Goal: Task Accomplishment & Management: Use online tool/utility

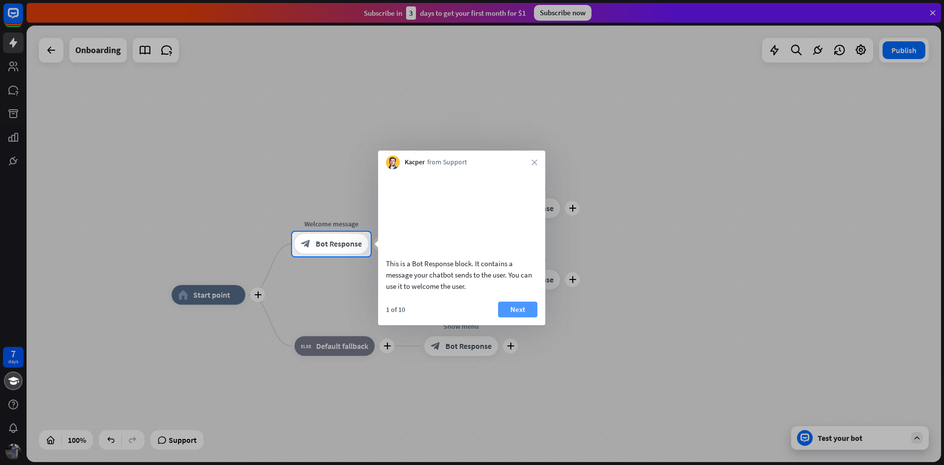
click at [517, 317] on button "Next" at bounding box center [517, 309] width 39 height 16
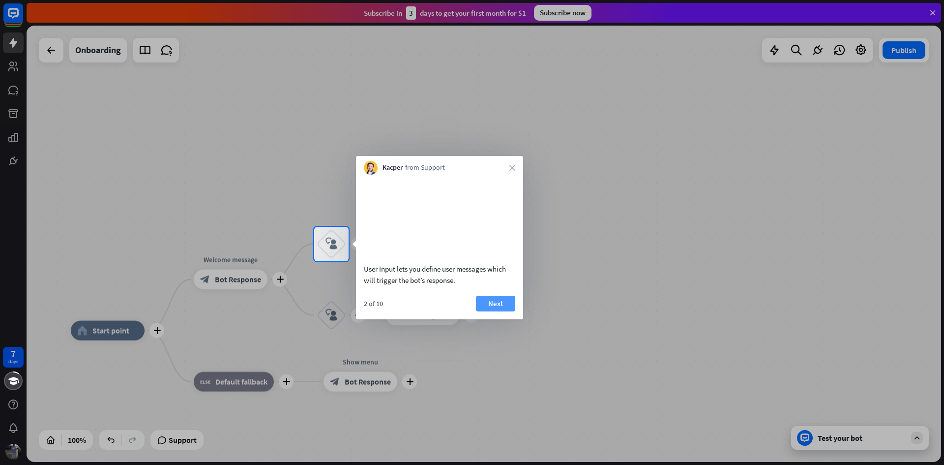
click at [499, 311] on button "Next" at bounding box center [495, 304] width 39 height 16
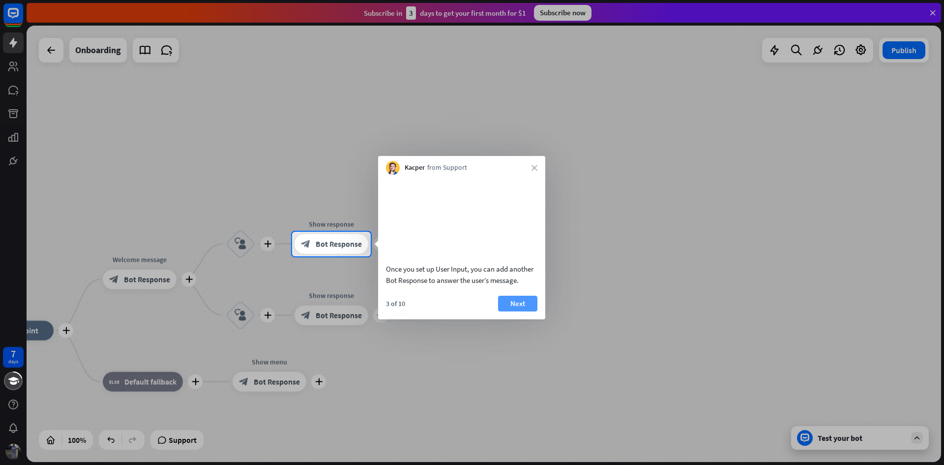
click at [502, 311] on button "Next" at bounding box center [517, 304] width 39 height 16
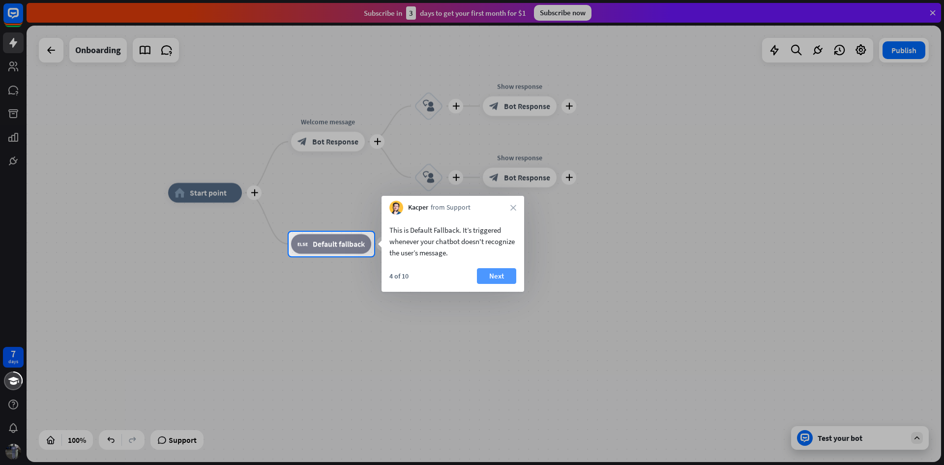
click at [505, 281] on button "Next" at bounding box center [496, 276] width 39 height 16
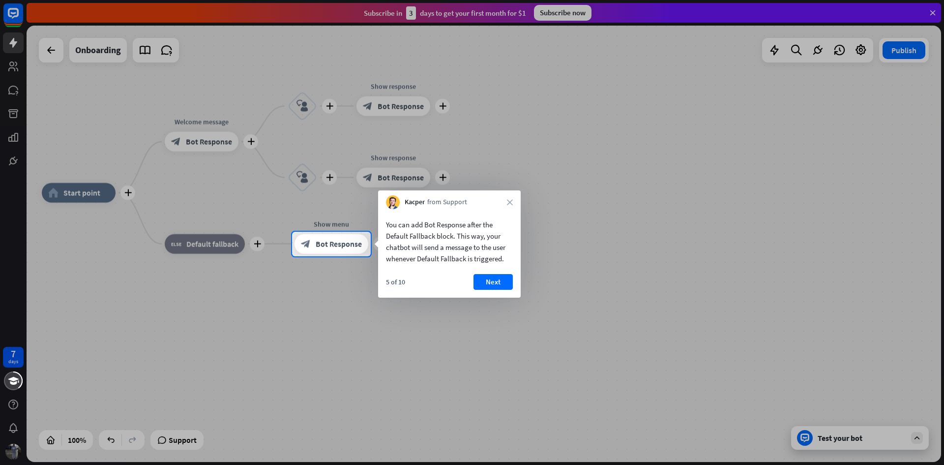
click at [505, 281] on button "Next" at bounding box center [493, 282] width 39 height 16
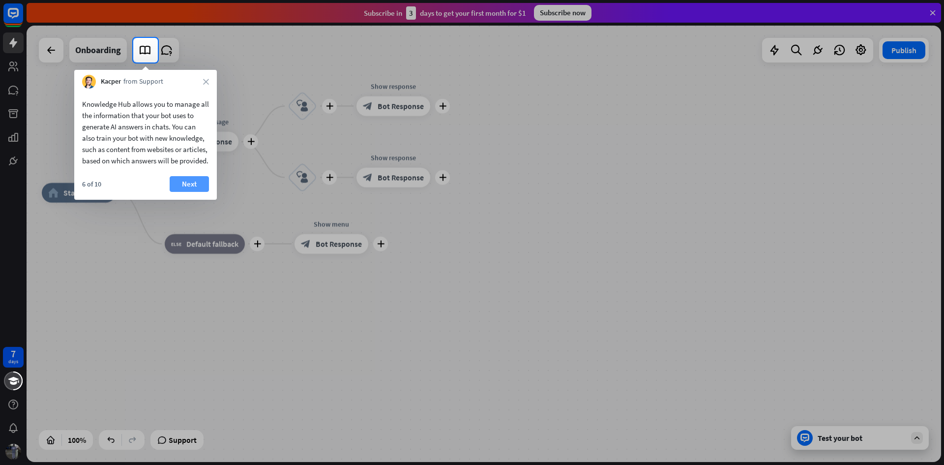
click at [186, 192] on button "Next" at bounding box center [189, 184] width 39 height 16
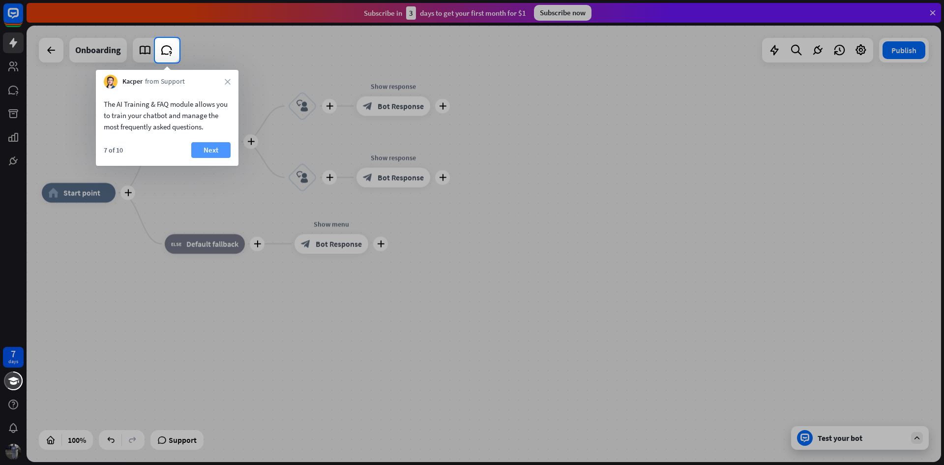
click at [209, 153] on button "Next" at bounding box center [210, 150] width 39 height 16
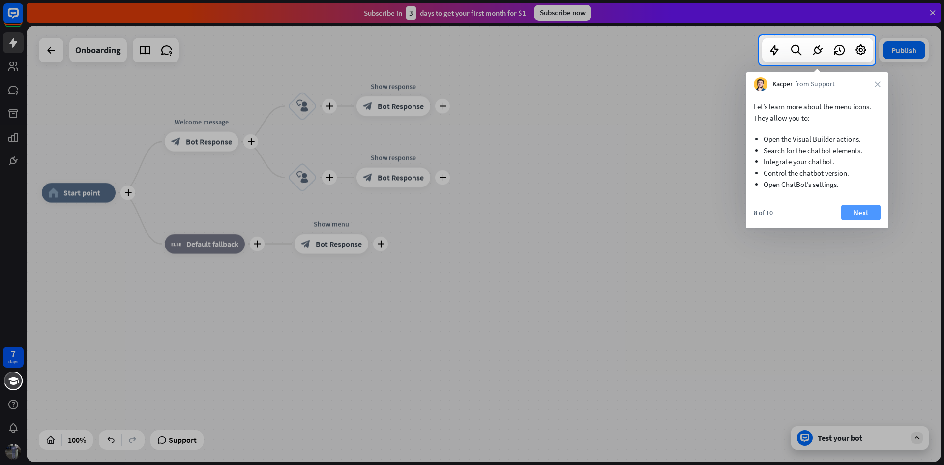
click at [858, 211] on button "Next" at bounding box center [861, 213] width 39 height 16
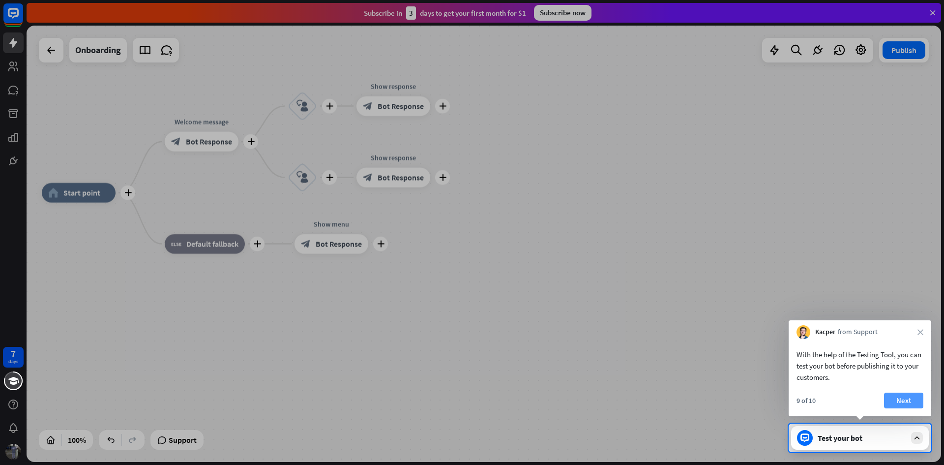
click at [900, 402] on button "Next" at bounding box center [903, 400] width 39 height 16
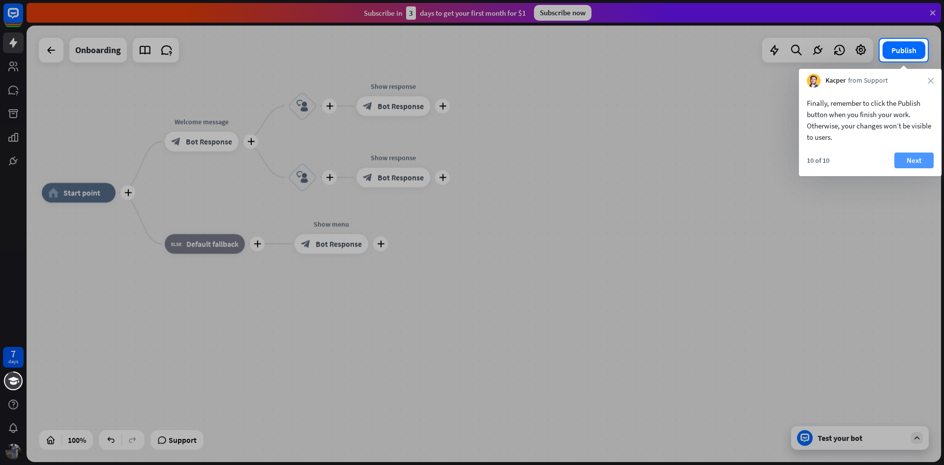
click at [914, 156] on button "Next" at bounding box center [914, 160] width 39 height 16
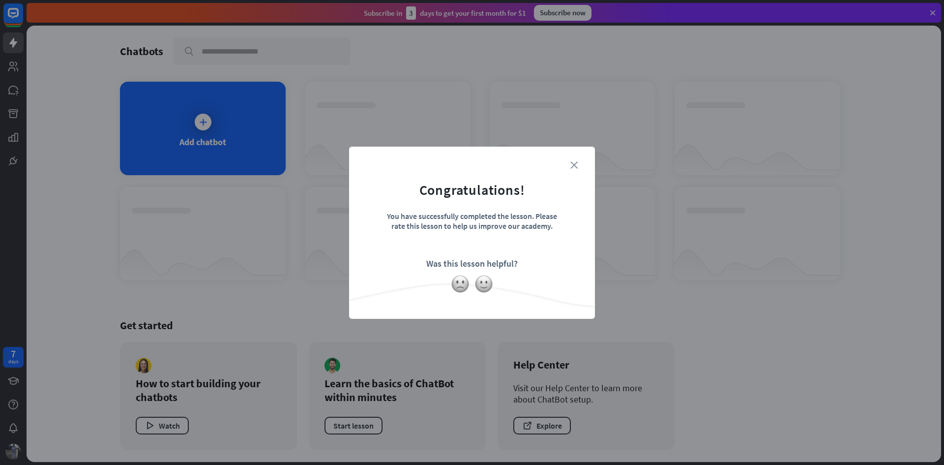
click at [574, 164] on icon "close" at bounding box center [574, 164] width 7 height 7
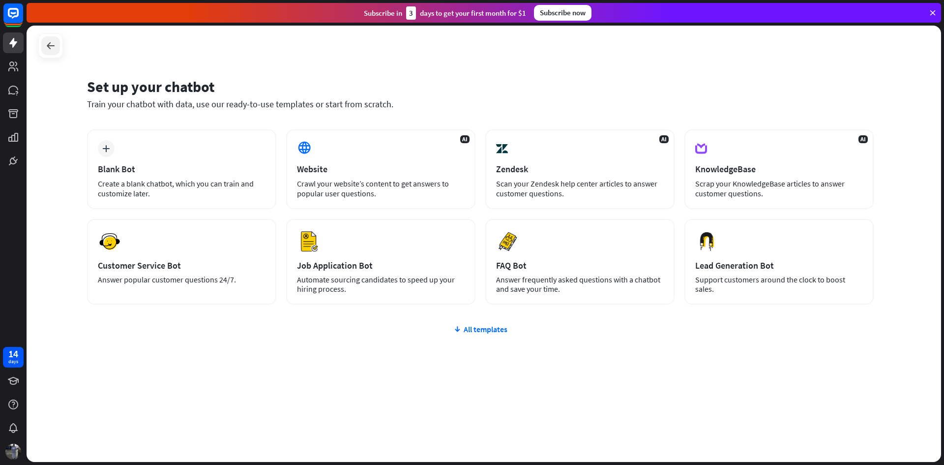
click at [43, 49] on div at bounding box center [50, 45] width 19 height 19
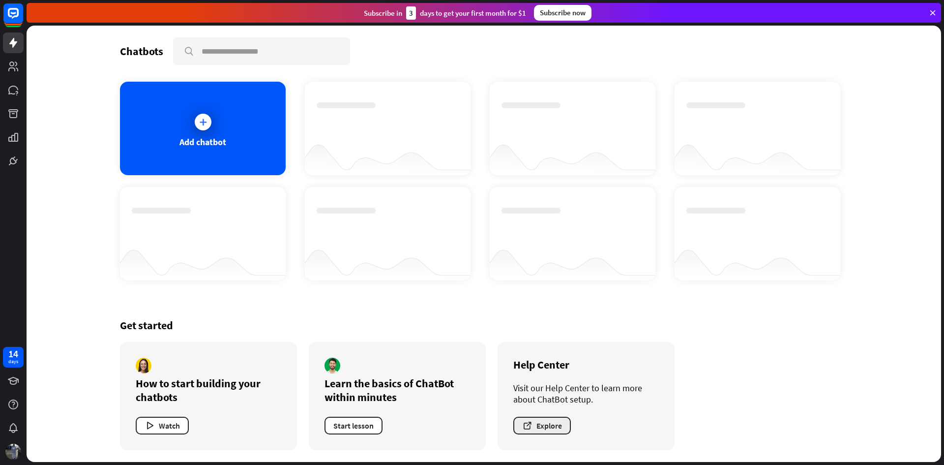
click at [553, 419] on button "Explore" at bounding box center [542, 426] width 58 height 18
click at [186, 141] on div "Add chatbot" at bounding box center [203, 141] width 47 height 11
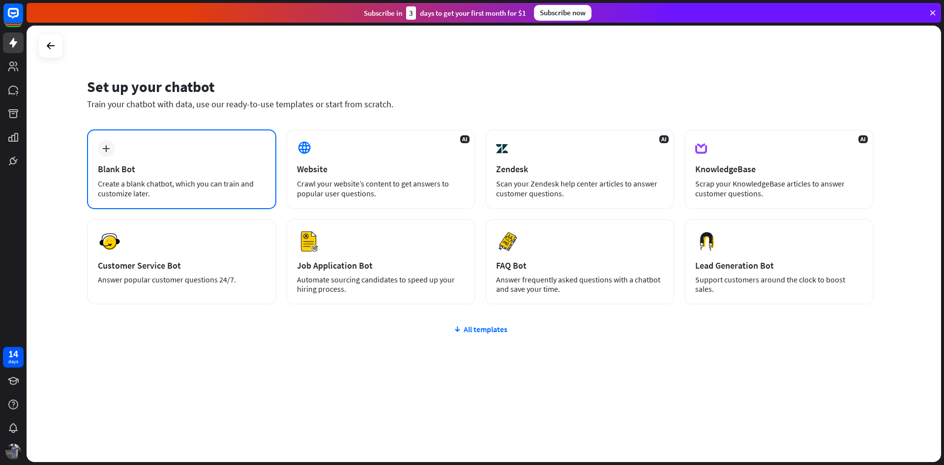
click at [187, 166] on div "Blank Bot" at bounding box center [182, 168] width 168 height 11
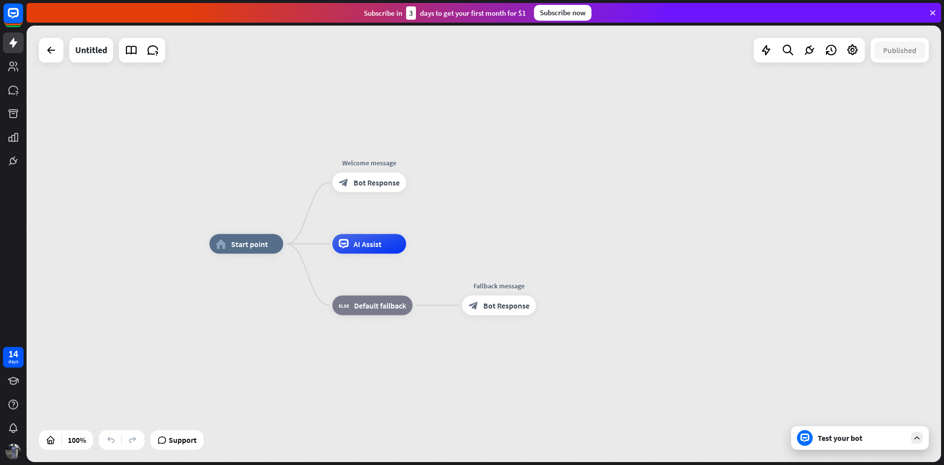
click at [919, 436] on icon at bounding box center [917, 437] width 9 height 9
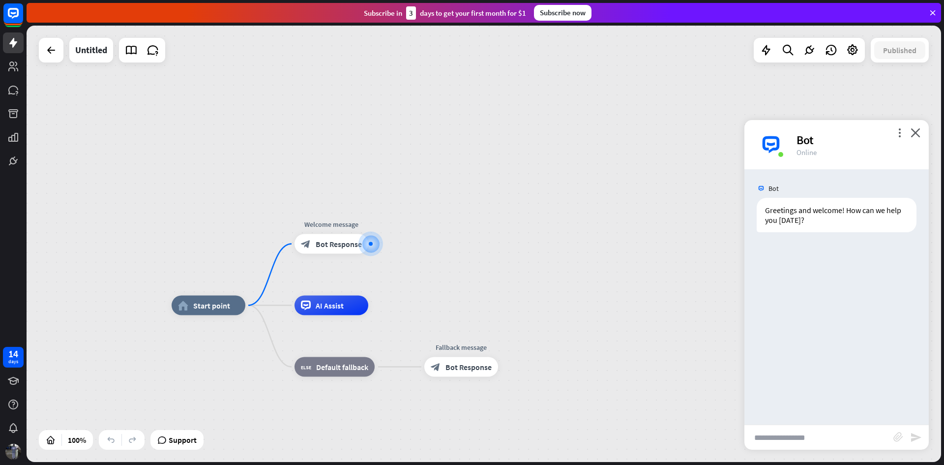
click at [800, 433] on input "text" at bounding box center [819, 437] width 149 height 25
click at [856, 56] on icon at bounding box center [852, 50] width 13 height 13
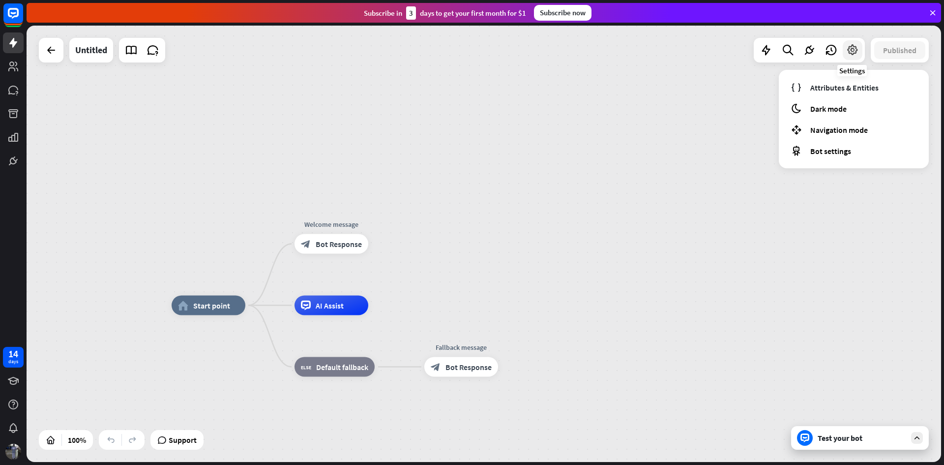
click at [850, 48] on icon at bounding box center [852, 50] width 13 height 13
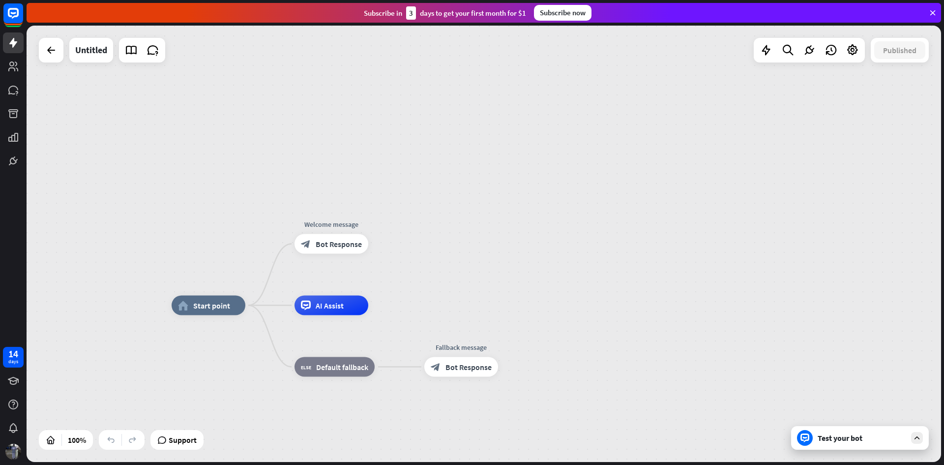
click at [826, 446] on div "Test your bot" at bounding box center [860, 438] width 138 height 24
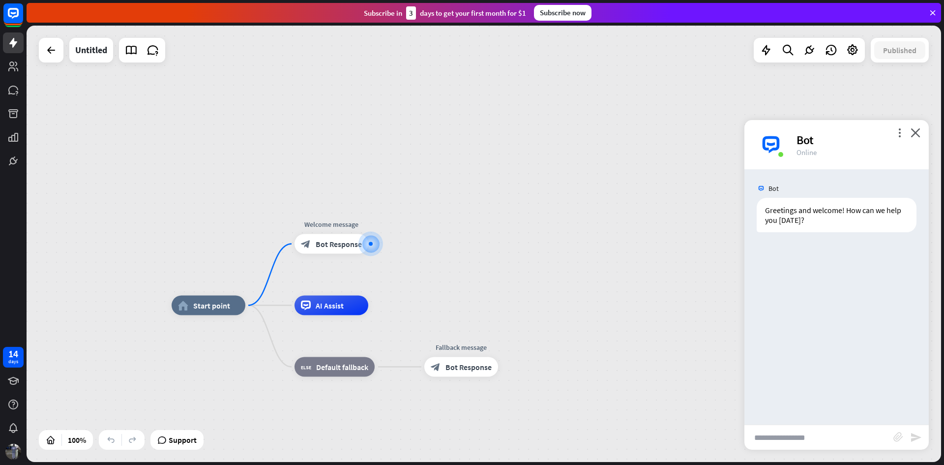
click at [807, 428] on input "text" at bounding box center [819, 437] width 149 height 25
type input "*"
click at [9, 423] on icon at bounding box center [13, 428] width 12 height 12
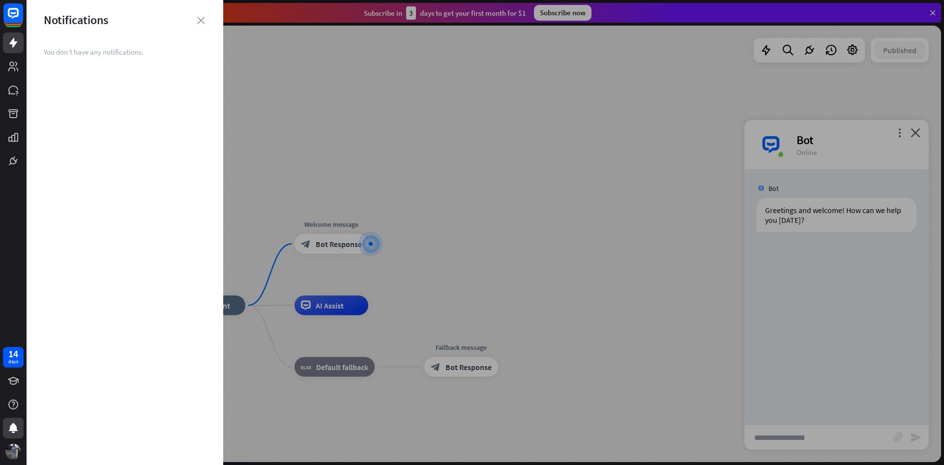
drag, startPoint x: 402, startPoint y: 259, endPoint x: 349, endPoint y: 257, distance: 53.1
click at [390, 258] on div at bounding box center [486, 232] width 918 height 465
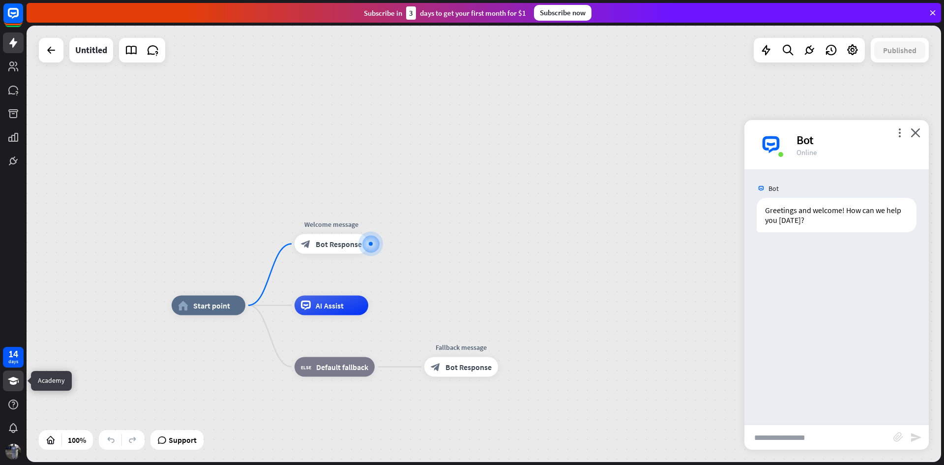
click at [11, 377] on icon at bounding box center [13, 381] width 12 height 12
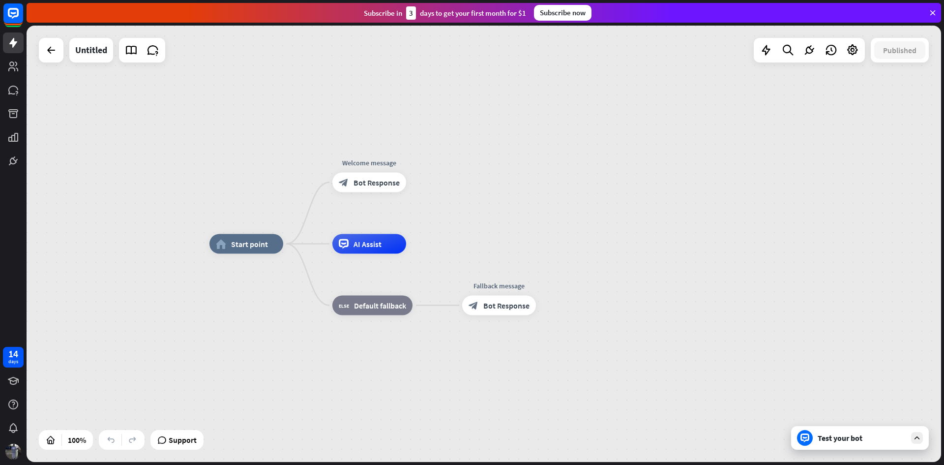
click at [814, 447] on div "Test your bot" at bounding box center [860, 438] width 138 height 24
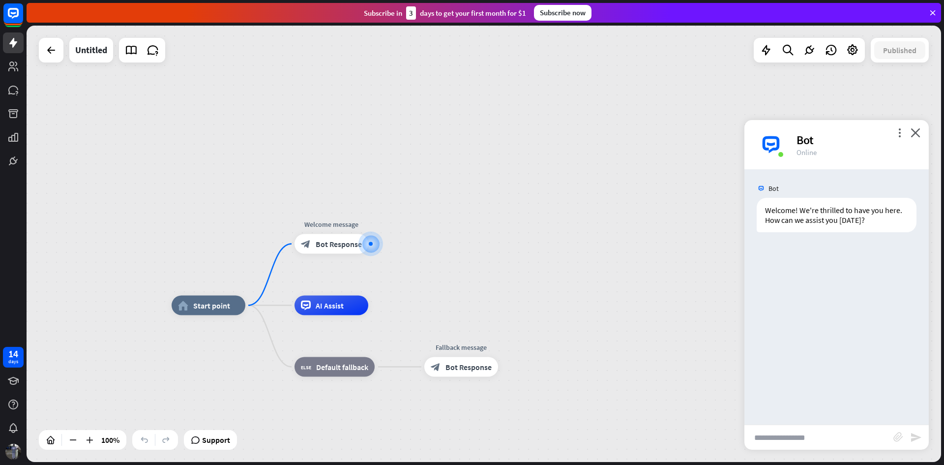
click at [64, 440] on div "100%" at bounding box center [83, 440] width 88 height 20
click at [72, 436] on icon at bounding box center [73, 440] width 10 height 10
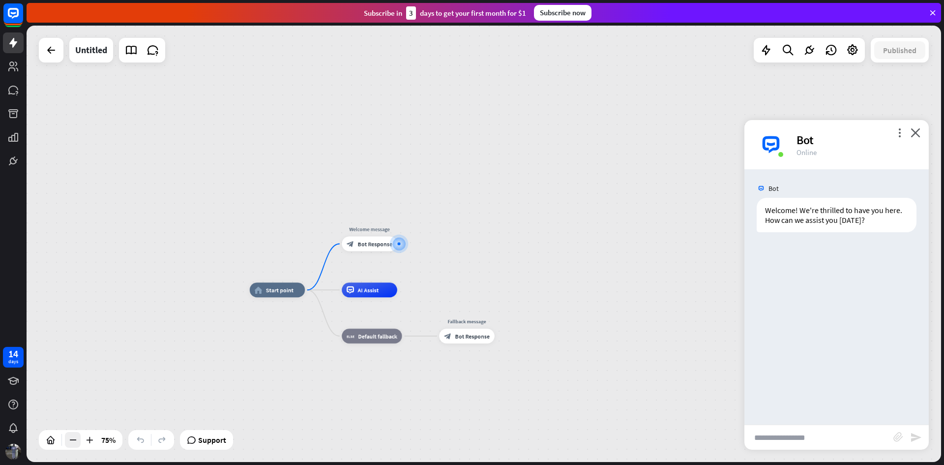
click at [72, 436] on icon at bounding box center [73, 440] width 10 height 10
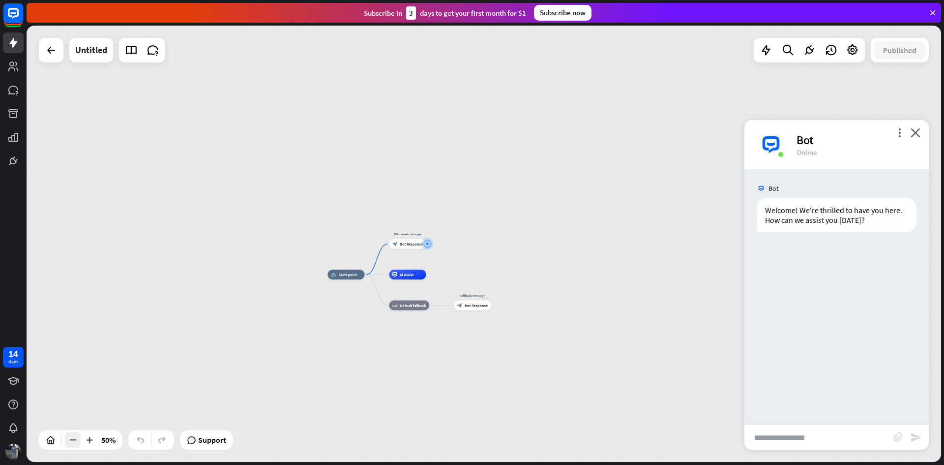
click at [72, 436] on icon at bounding box center [73, 440] width 10 height 10
click at [90, 439] on icon at bounding box center [90, 440] width 10 height 10
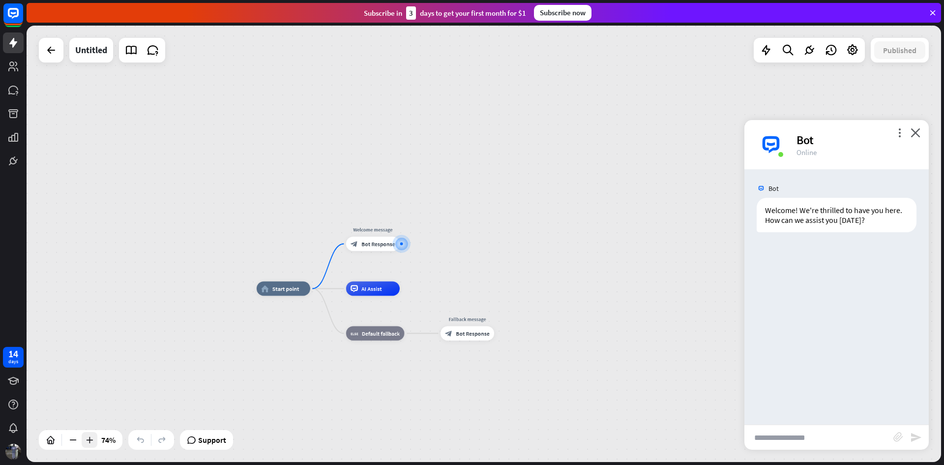
click at [90, 439] on icon at bounding box center [90, 440] width 10 height 10
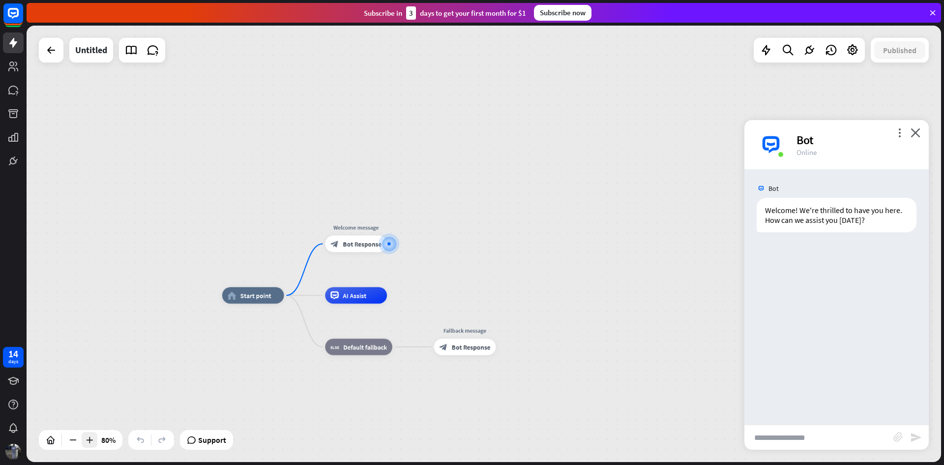
click at [90, 439] on icon at bounding box center [90, 440] width 10 height 10
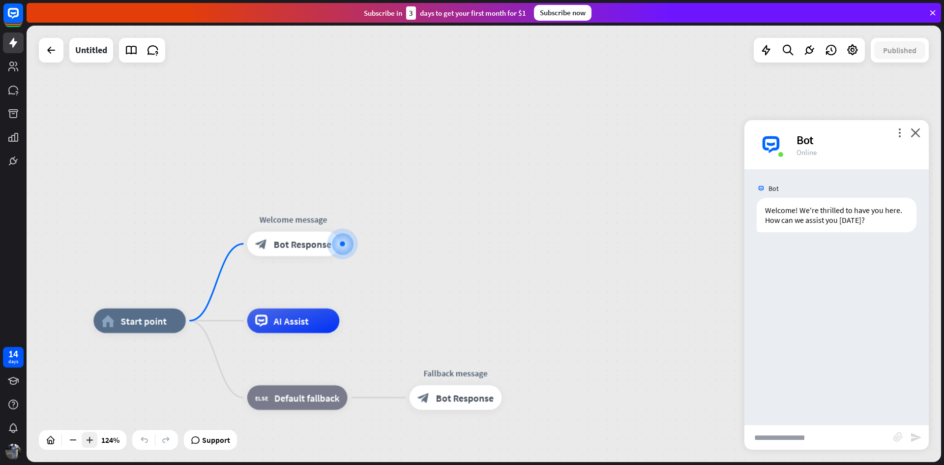
click at [90, 439] on icon at bounding box center [90, 440] width 10 height 10
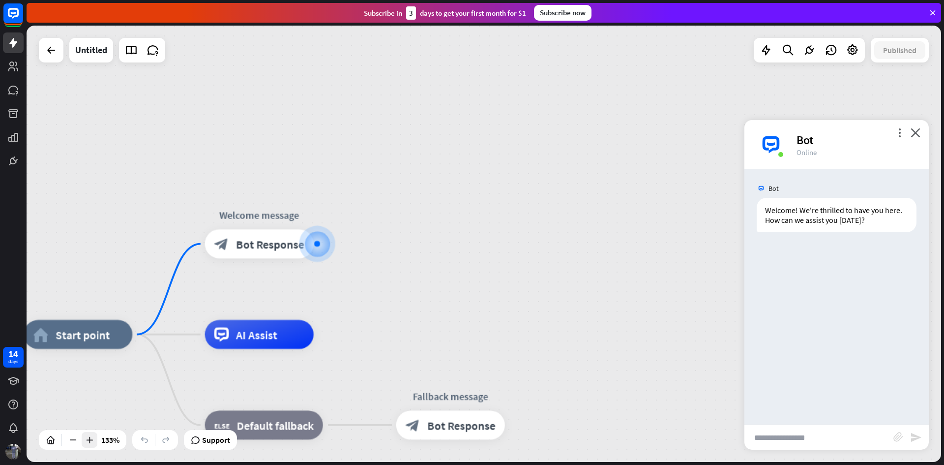
click at [89, 439] on icon at bounding box center [90, 440] width 10 height 10
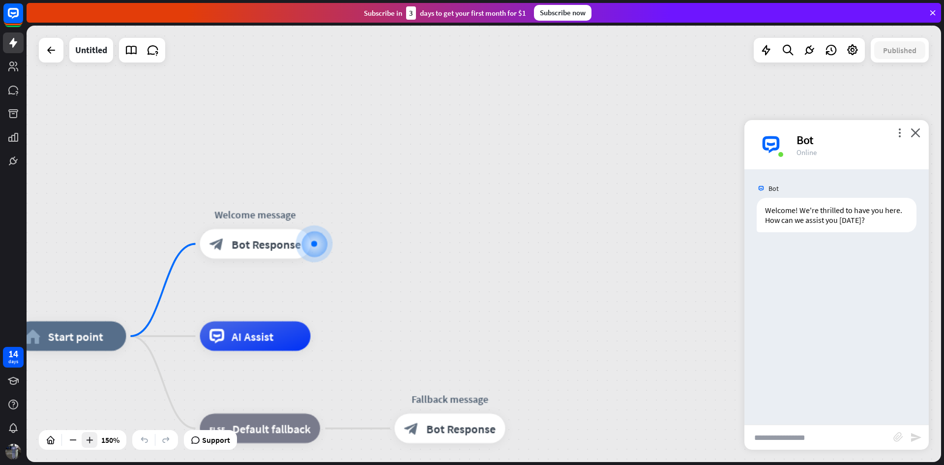
click at [89, 439] on icon at bounding box center [90, 440] width 10 height 10
click at [71, 439] on icon at bounding box center [73, 440] width 10 height 10
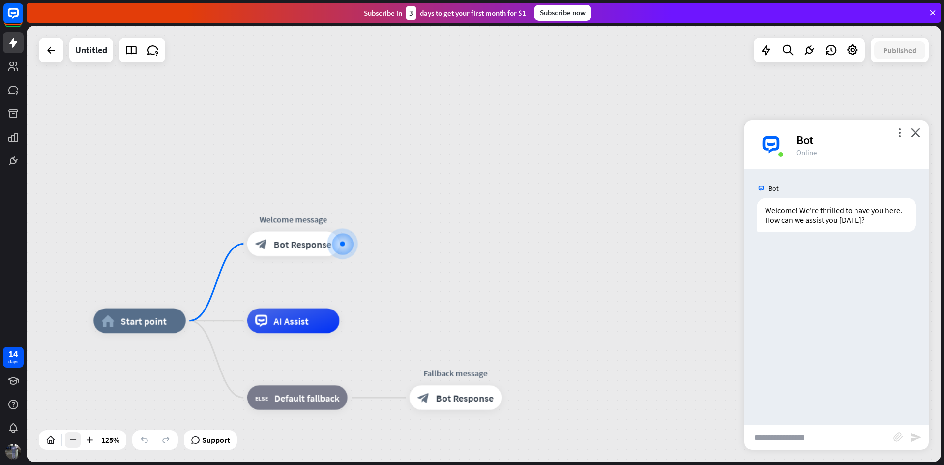
click at [72, 439] on icon at bounding box center [73, 440] width 10 height 10
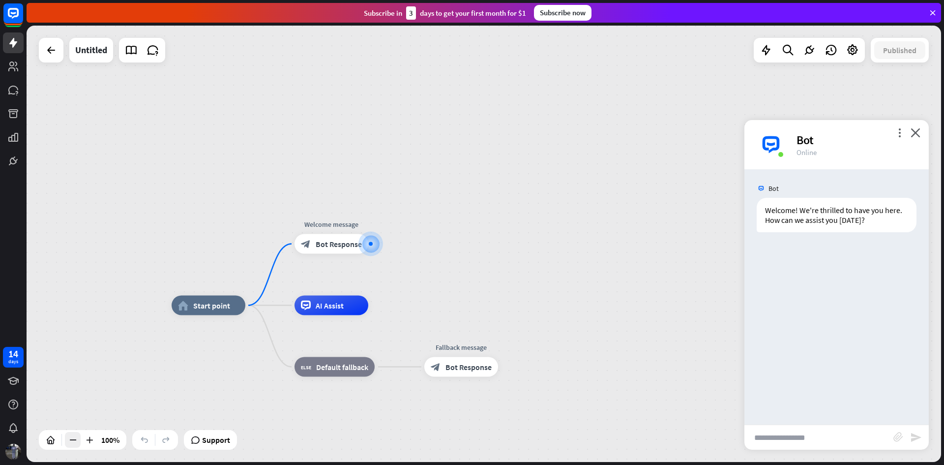
click at [72, 439] on icon at bounding box center [73, 440] width 10 height 10
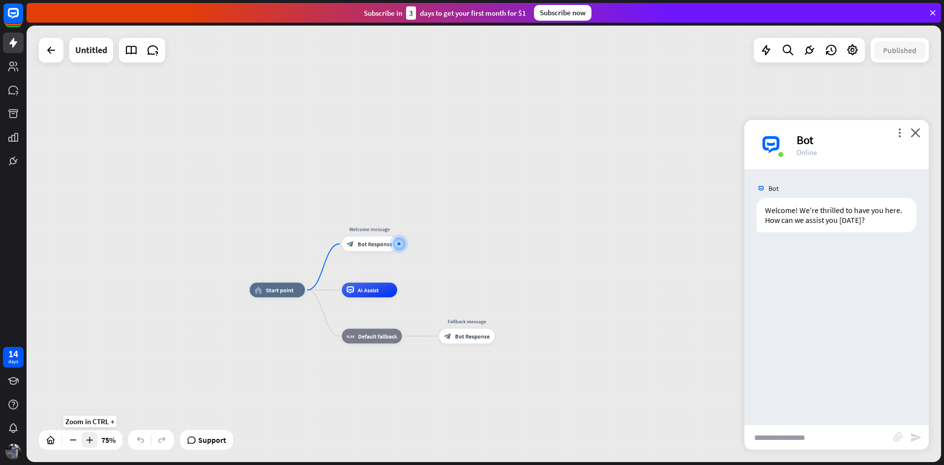
click at [88, 432] on div at bounding box center [90, 440] width 16 height 16
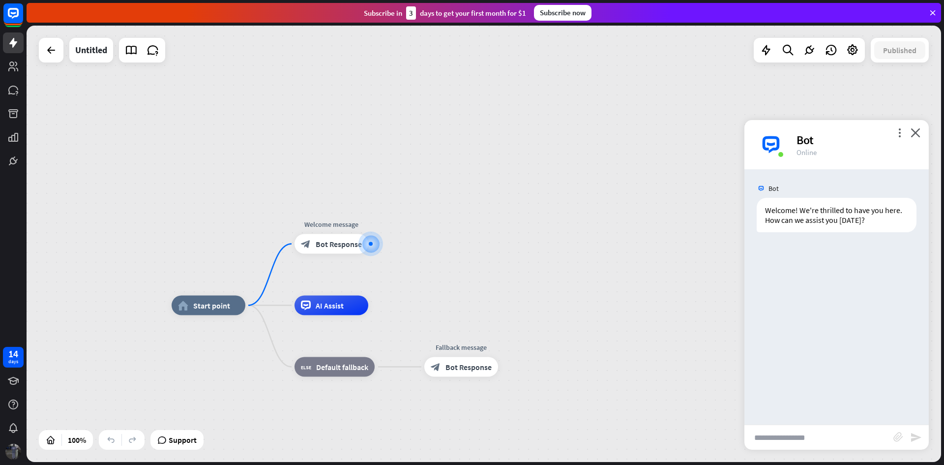
click at [13, 452] on img at bounding box center [13, 452] width 16 height 16
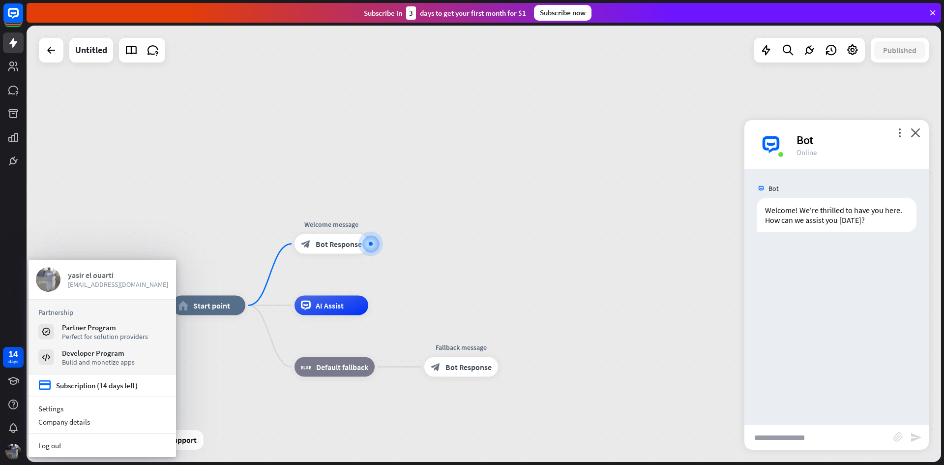
click at [50, 276] on img at bounding box center [48, 279] width 25 height 25
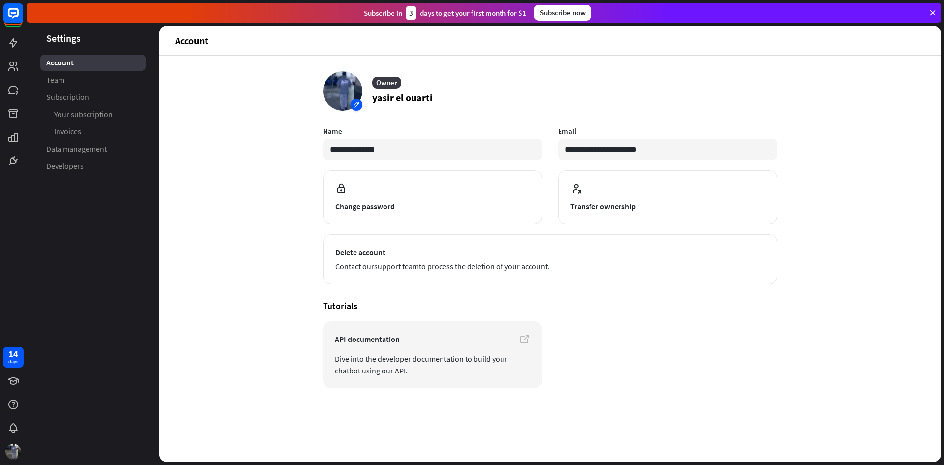
click at [346, 88] on div at bounding box center [342, 90] width 39 height 39
click at [265, 259] on div "**********" at bounding box center [550, 259] width 782 height 406
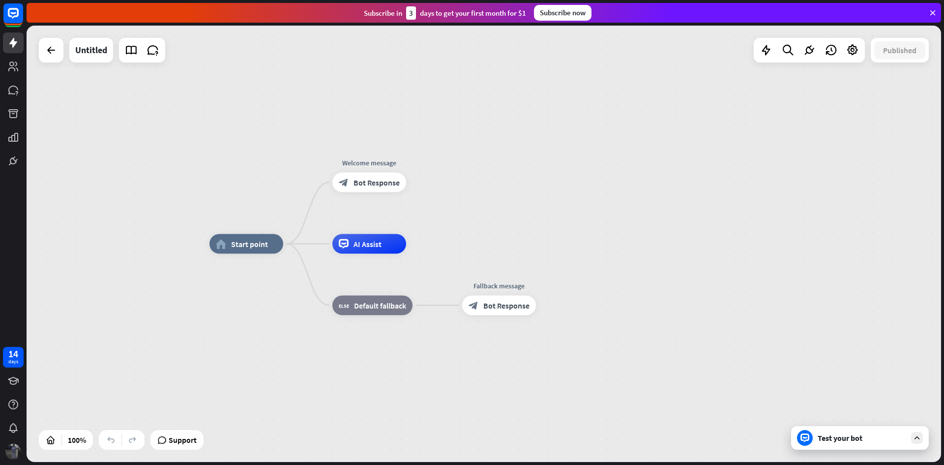
click at [9, 453] on img at bounding box center [13, 452] width 16 height 16
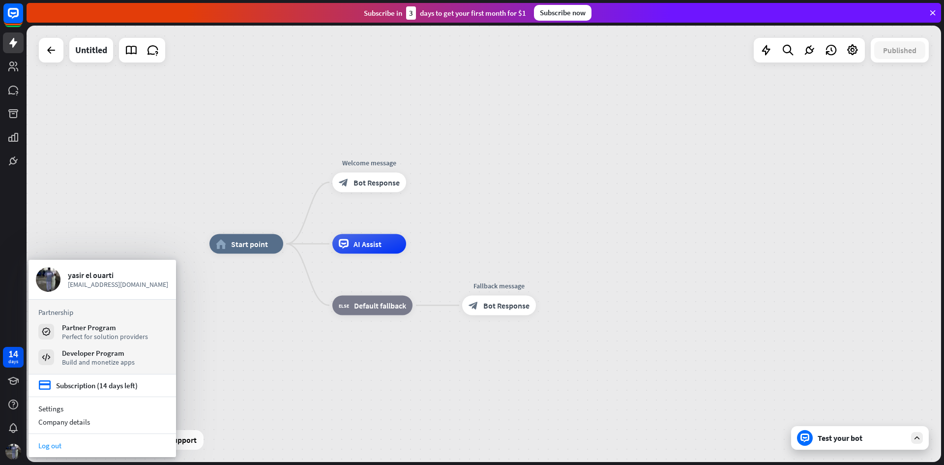
click at [53, 446] on link "Log out" at bounding box center [103, 445] width 148 height 13
